Goal: Information Seeking & Learning: Learn about a topic

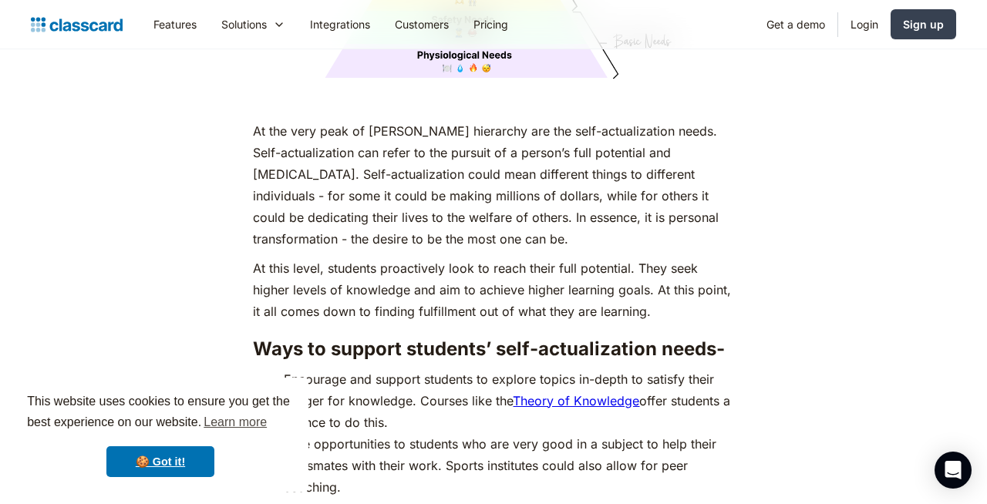
scroll to position [6672, 0]
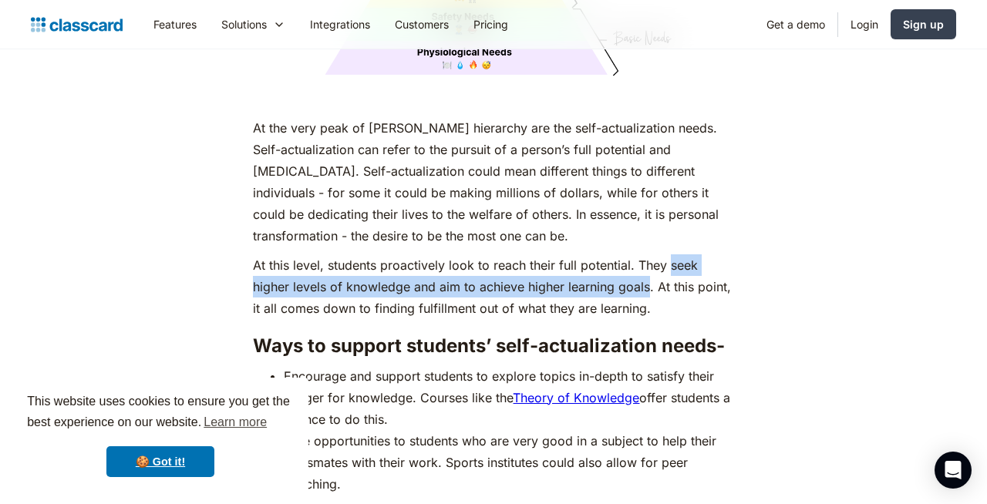
drag, startPoint x: 671, startPoint y: 261, endPoint x: 647, endPoint y: 278, distance: 29.8
click at [647, 278] on p "At this level, students proactively look to reach their full potential. They se…" at bounding box center [493, 286] width 480 height 65
copy p "seek higher levels of knowledge and aim to achieve higher learning goals"
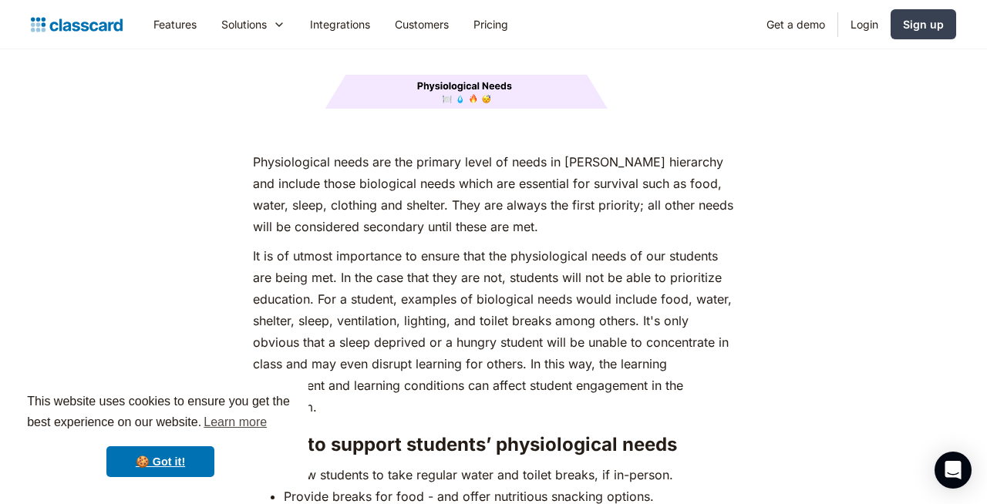
scroll to position [2083, 0]
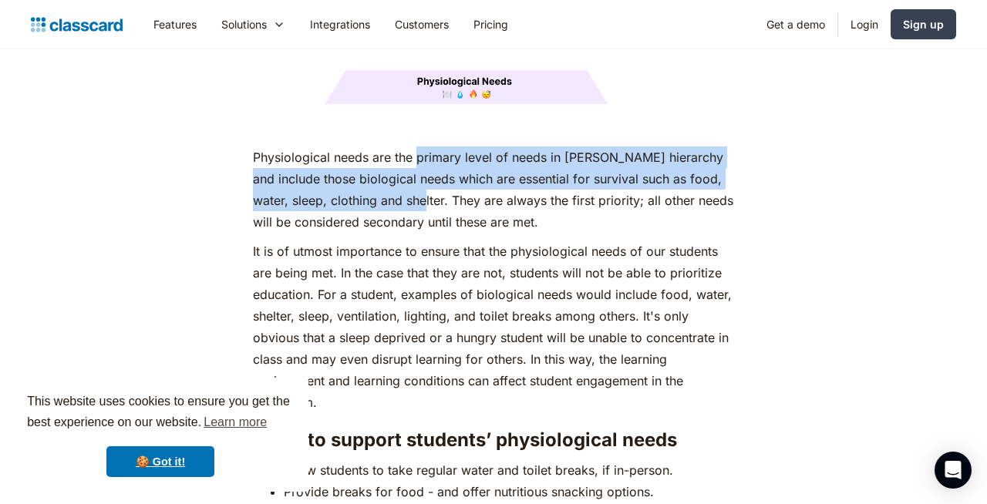
drag, startPoint x: 417, startPoint y: 133, endPoint x: 449, endPoint y: 170, distance: 49.2
click at [449, 170] on p "Physiological needs are the primary level of needs in [PERSON_NAME] hierarchy a…" at bounding box center [493, 189] width 480 height 86
copy p "primary level of needs in [PERSON_NAME] hierarchy and include those biological …"
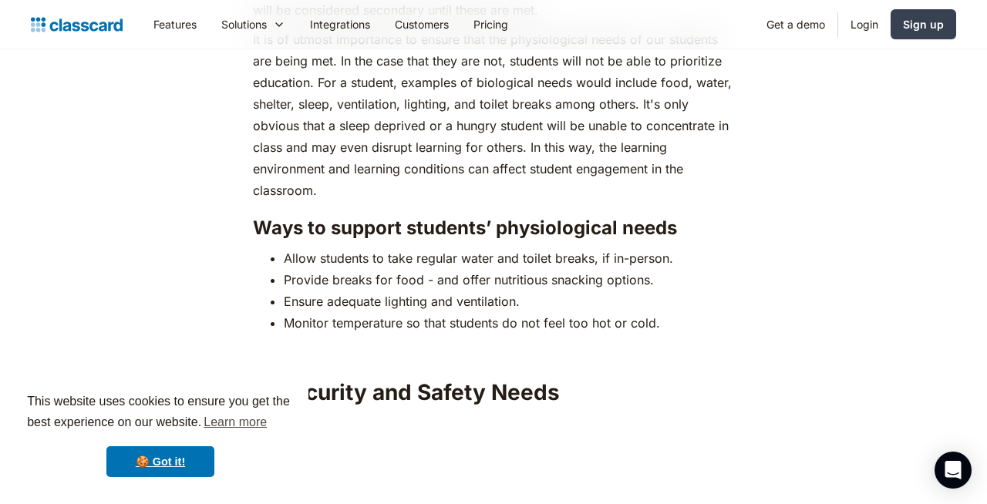
scroll to position [2301, 0]
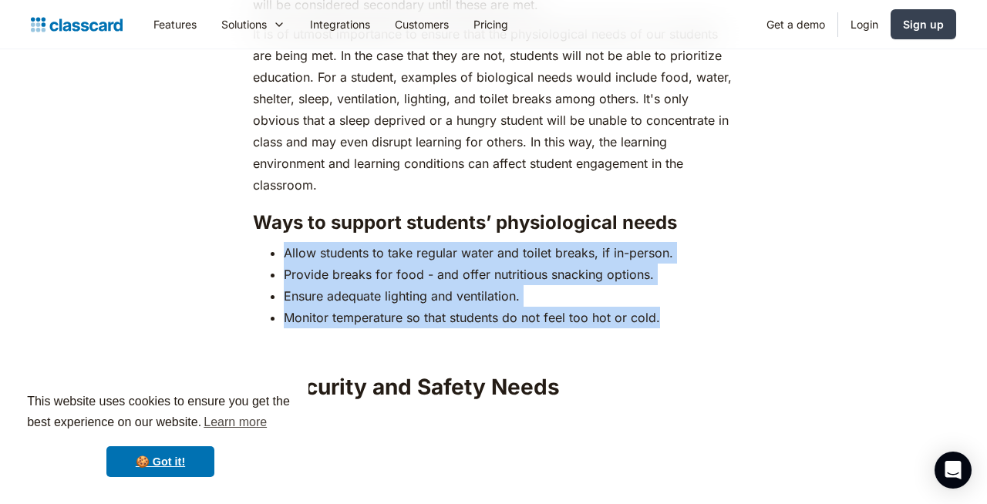
drag, startPoint x: 284, startPoint y: 224, endPoint x: 681, endPoint y: 287, distance: 401.3
click at [681, 287] on ul "Allow students to take regular water and toilet breaks, if in-person. Provide b…" at bounding box center [493, 285] width 480 height 86
copy ul "Allow students to take regular water and toilet breaks, if in-person. Provide b…"
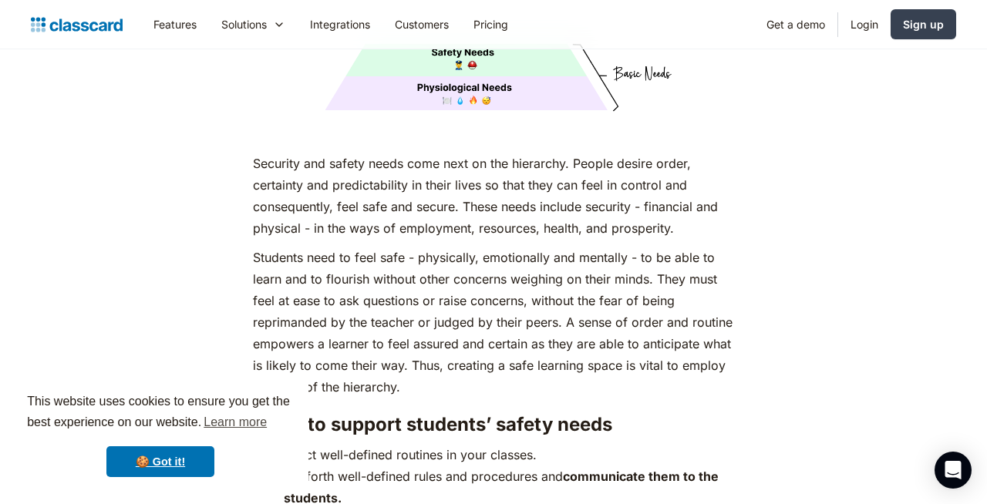
scroll to position [2839, 0]
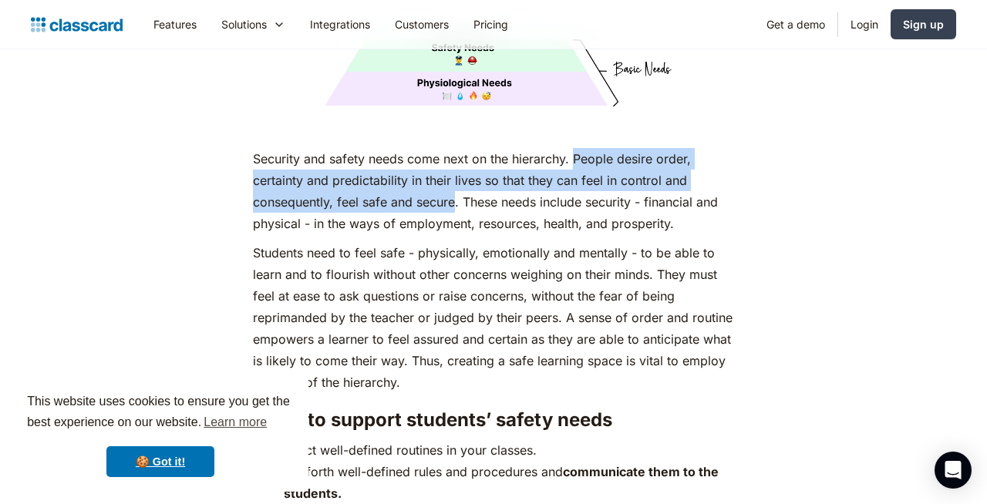
drag, startPoint x: 575, startPoint y: 130, endPoint x: 453, endPoint y: 178, distance: 131.6
click at [453, 178] on p "Security and safety needs come next on the hierarchy. People desire order, cert…" at bounding box center [493, 191] width 480 height 86
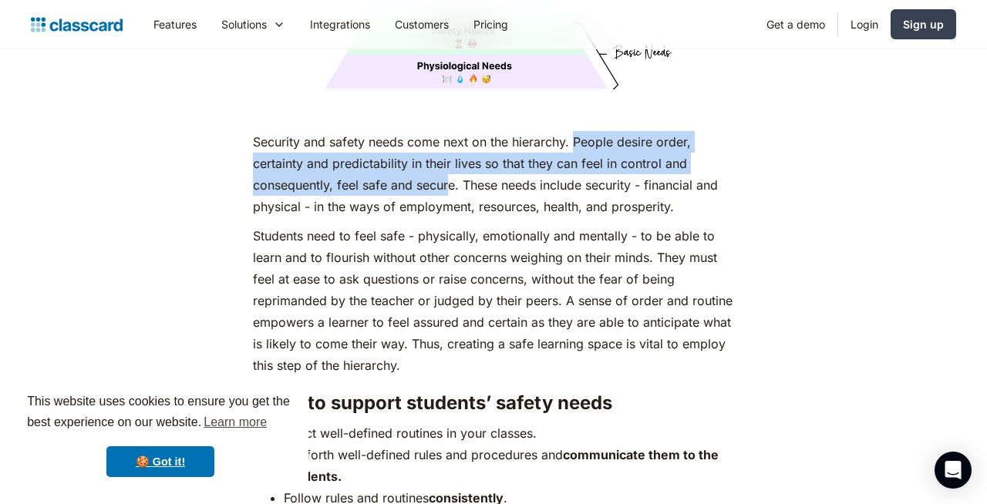
scroll to position [2856, 0]
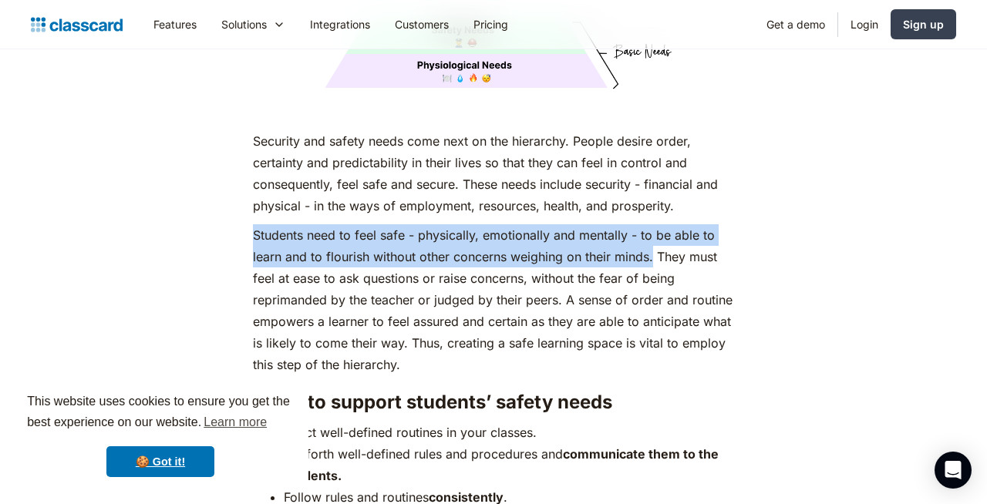
drag, startPoint x: 254, startPoint y: 208, endPoint x: 656, endPoint y: 232, distance: 402.4
click at [656, 232] on p "Students need to feel safe - physically, emotionally and mentally - to be able …" at bounding box center [493, 299] width 480 height 151
copy p "Students need to feel safe - physically, emotionally and mentally - to be able …"
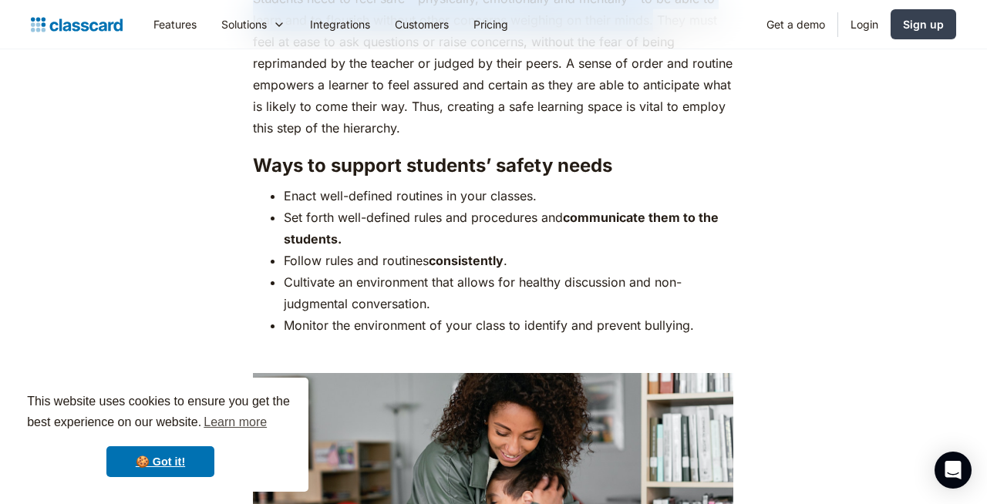
scroll to position [3094, 0]
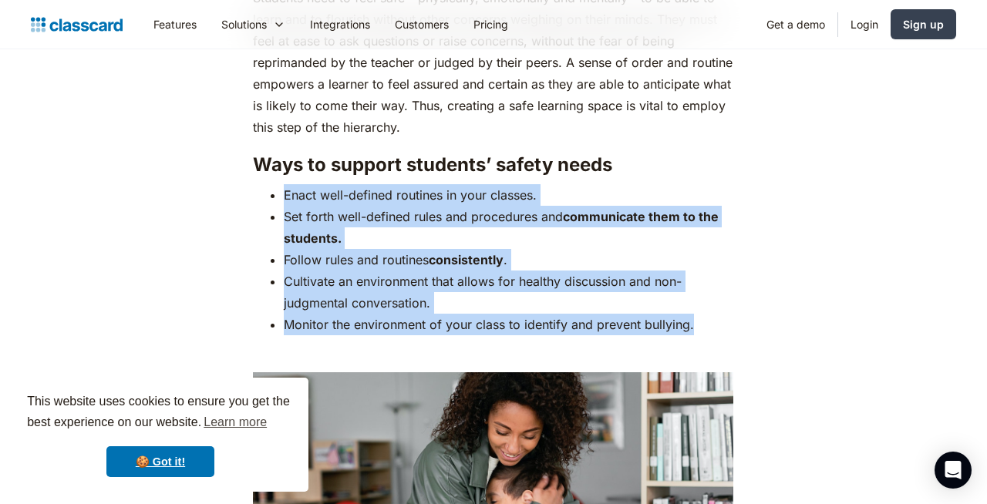
drag, startPoint x: 284, startPoint y: 166, endPoint x: 702, endPoint y: 301, distance: 439.8
click at [702, 301] on ul "Enact well-defined routines in your classes. Set forth well-defined rules and p…" at bounding box center [493, 259] width 480 height 151
copy ul "Enact well-defined routines in your classes. Set forth well-defined rules and p…"
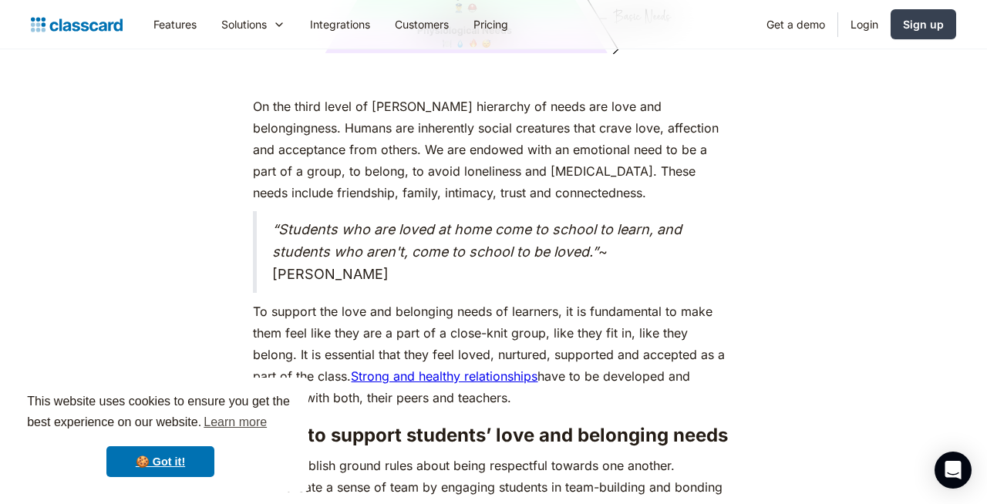
scroll to position [4131, 0]
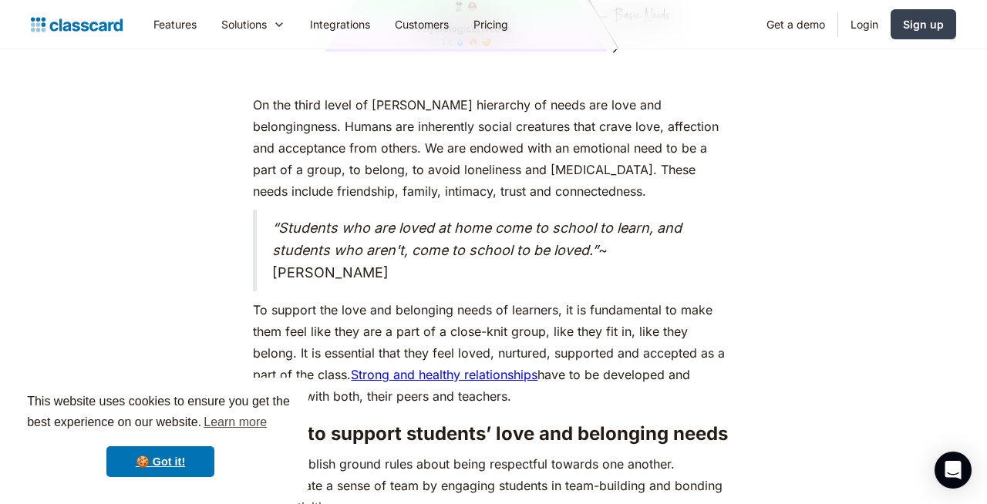
drag, startPoint x: 324, startPoint y: 246, endPoint x: 274, endPoint y: 204, distance: 64.6
click at [274, 210] on blockquote "“Students who are loved at home come to school to learn, and students who aren'…" at bounding box center [493, 251] width 480 height 82
copy blockquote "“Students who are loved at home come to school to learn, and students who aren'…"
click at [325, 220] on em "“Students who are loved at home come to school to learn, and students who aren'…" at bounding box center [476, 239] width 409 height 39
drag, startPoint x: 322, startPoint y: 249, endPoint x: 268, endPoint y: 200, distance: 73.7
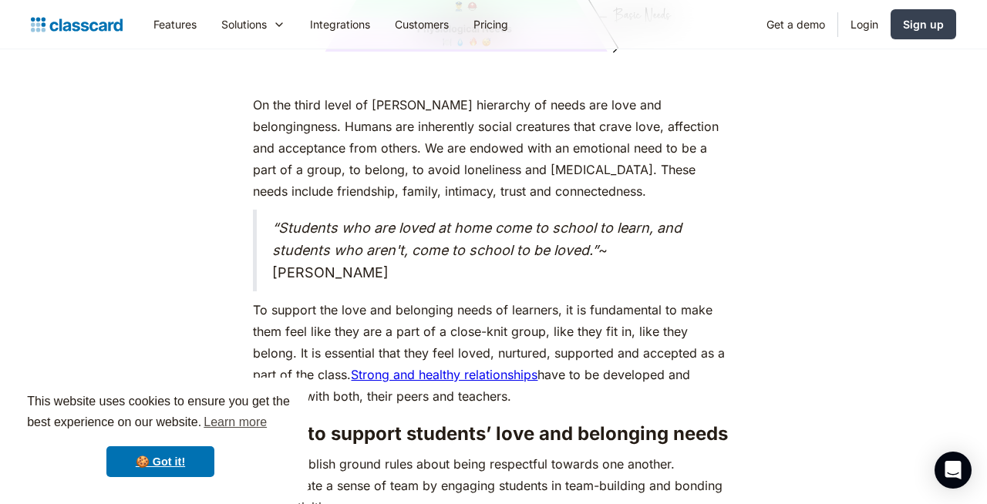
click at [268, 210] on blockquote "“Students who are loved at home come to school to learn, and students who aren'…" at bounding box center [493, 251] width 480 height 82
copy blockquote "“Students who are loved at home come to school to learn, and students who aren'…"
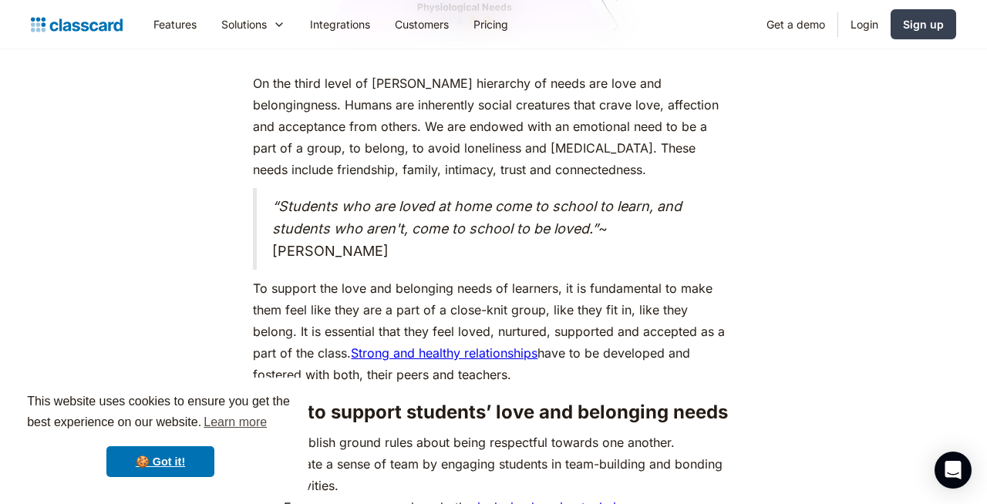
scroll to position [4156, 0]
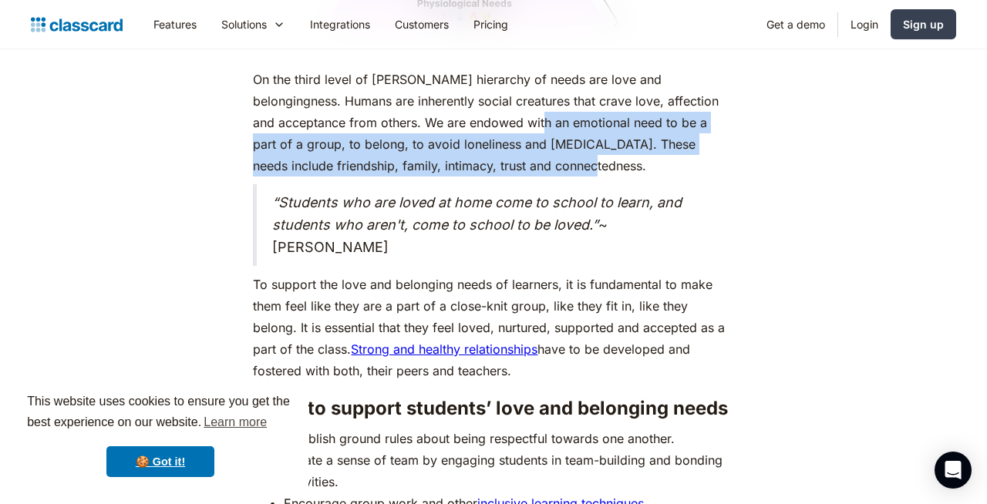
drag, startPoint x: 476, startPoint y: 97, endPoint x: 503, endPoint y: 133, distance: 44.1
click at [503, 133] on p "On the third level of [PERSON_NAME] hierarchy of needs are love and belongingne…" at bounding box center [493, 123] width 480 height 108
copy p "emotional need to be a part of a group, to belong, to avoid loneliness and [MED…"
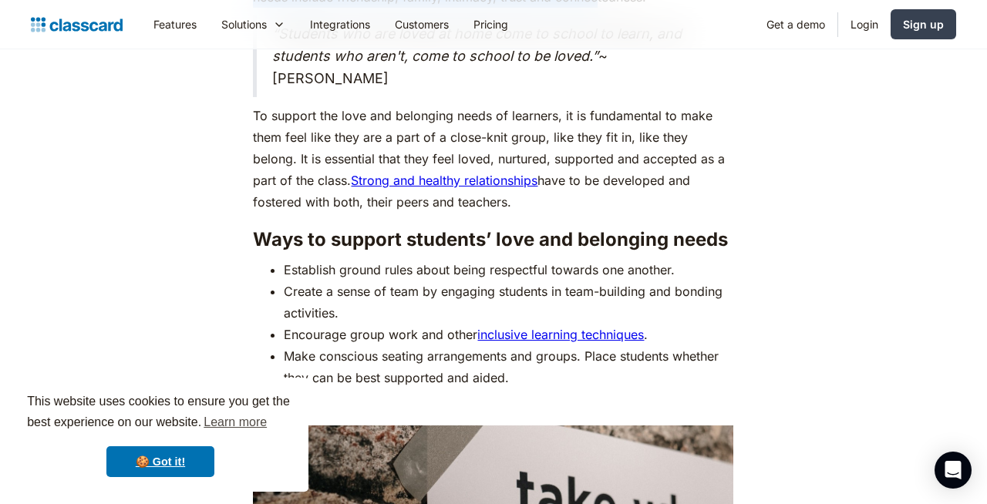
scroll to position [4354, 0]
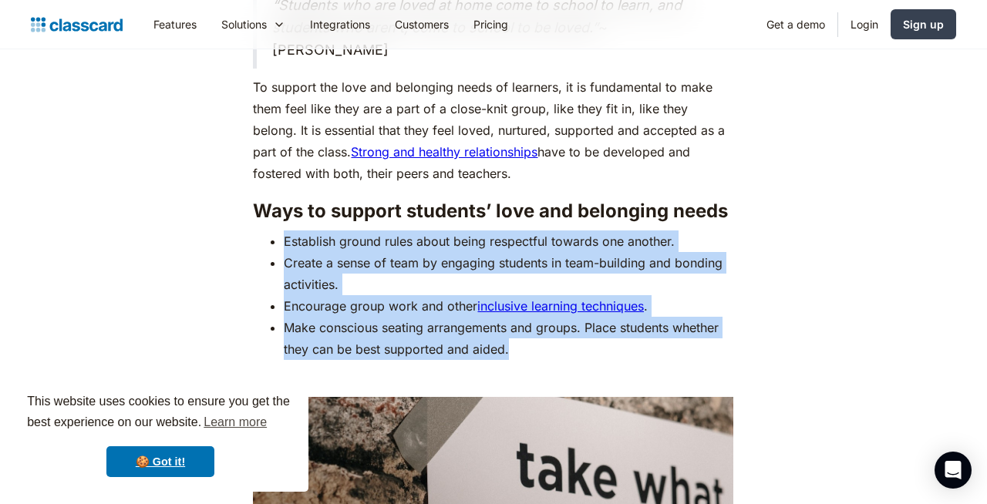
drag, startPoint x: 287, startPoint y: 212, endPoint x: 541, endPoint y: 315, distance: 274.3
click at [541, 315] on ul "Establish ground rules about being respectful towards one another. Create a sen…" at bounding box center [493, 296] width 480 height 130
copy ul "Establish ground rules about being respectful towards one another. Create a sen…"
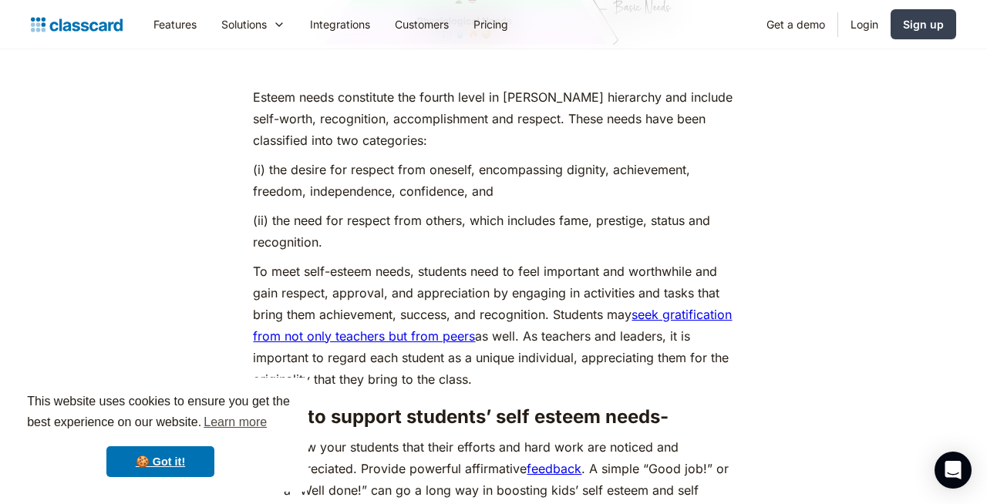
scroll to position [5397, 0]
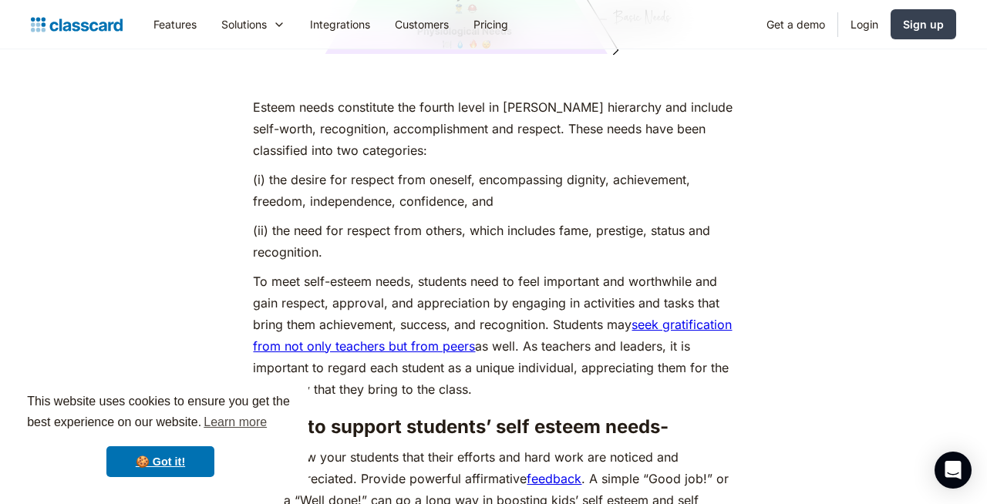
drag, startPoint x: 250, startPoint y: 151, endPoint x: 327, endPoint y: 219, distance: 102.7
copy div "(i) the desire for respect from oneself, encompassing dignity, achievement, fre…"
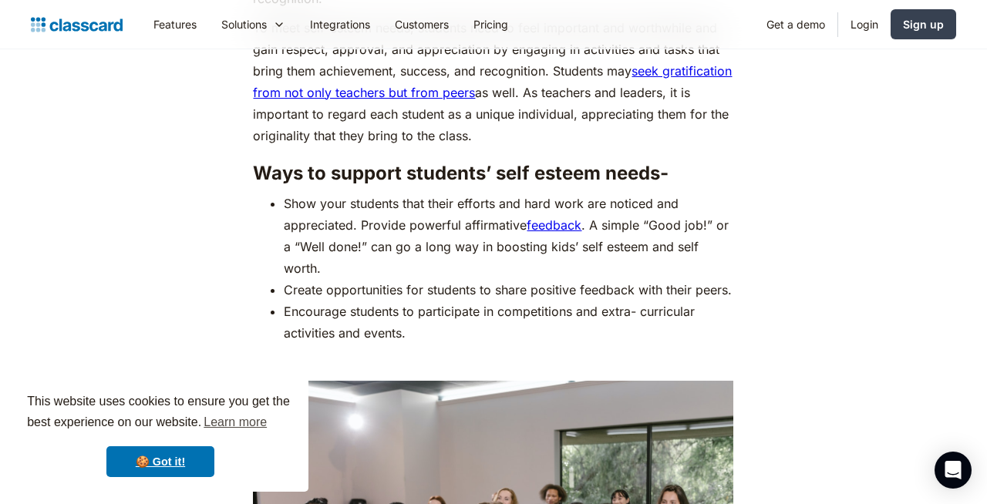
scroll to position [5655, 0]
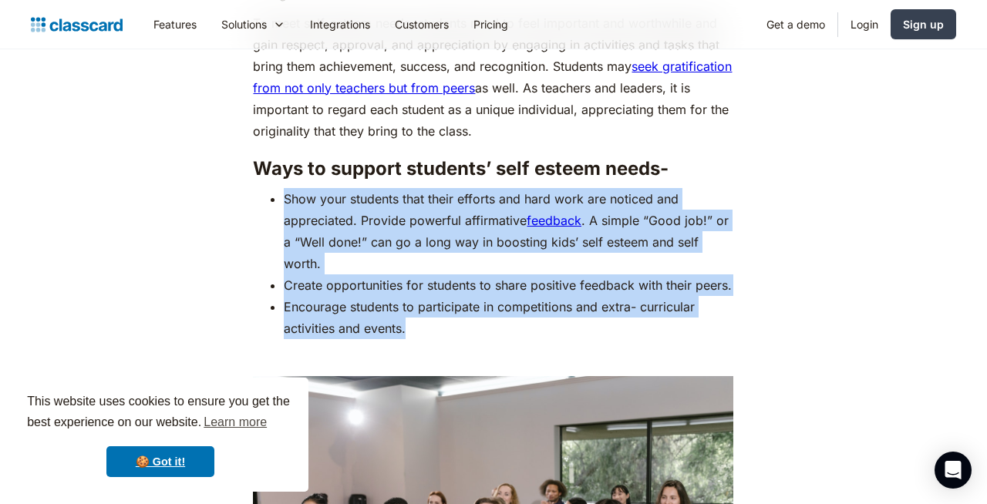
drag, startPoint x: 286, startPoint y: 173, endPoint x: 430, endPoint y: 318, distance: 205.0
click at [430, 318] on ul "Show your students that their efforts and hard work are noticed and appreciated…" at bounding box center [493, 263] width 480 height 151
